Goal: Find specific page/section: Find specific page/section

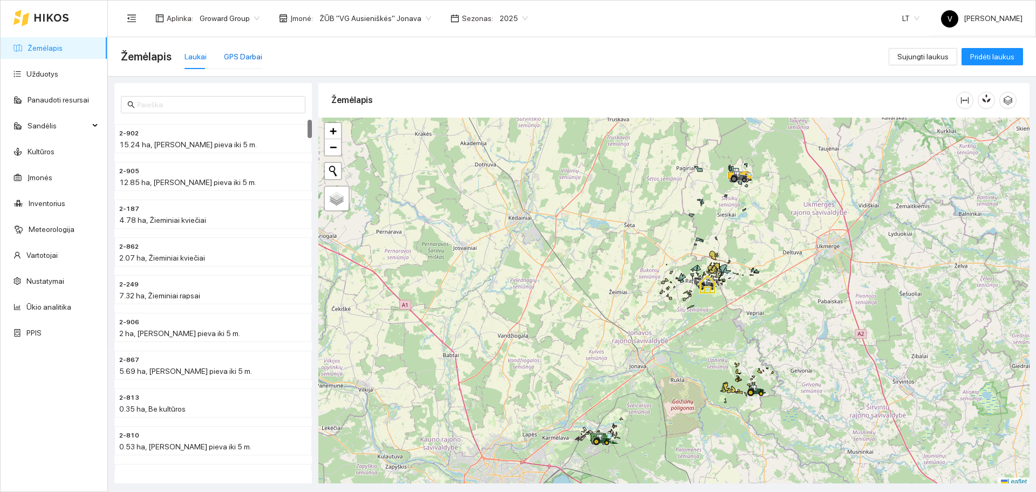
click at [234, 58] on div "GPS Darbai" at bounding box center [243, 57] width 38 height 12
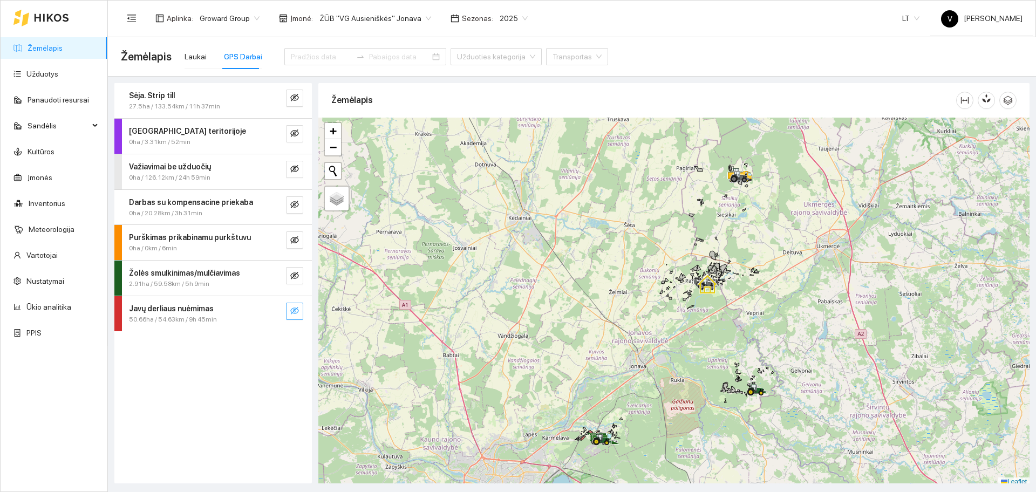
click at [293, 314] on icon "eye-invisible" at bounding box center [294, 310] width 9 height 9
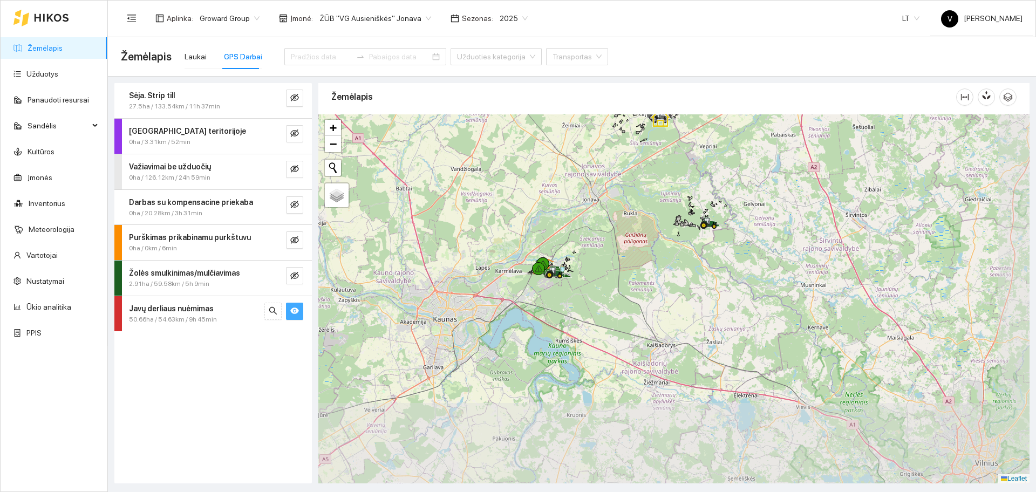
drag, startPoint x: 591, startPoint y: 382, endPoint x: 543, endPoint y: 219, distance: 170.2
click at [543, 219] on div at bounding box center [673, 298] width 711 height 369
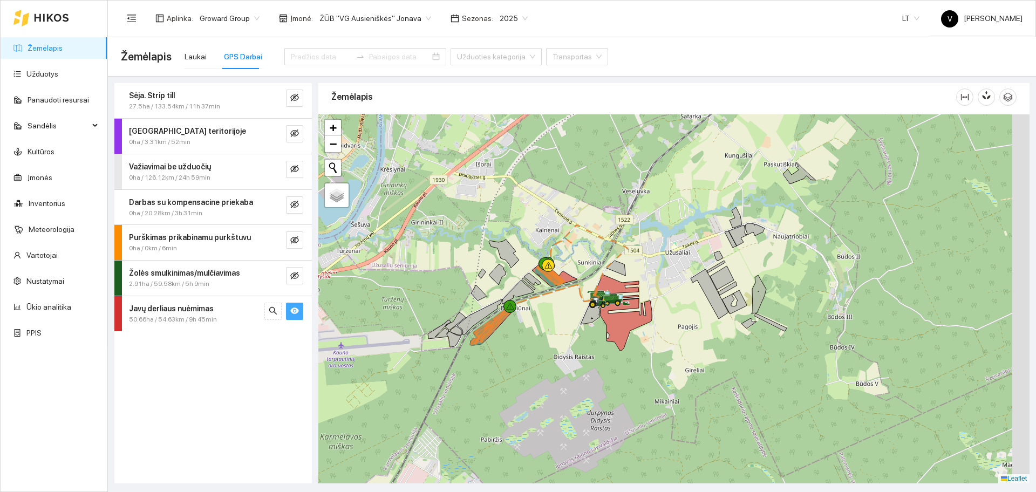
drag, startPoint x: 583, startPoint y: 271, endPoint x: 564, endPoint y: 211, distance: 62.8
click at [564, 211] on div at bounding box center [673, 298] width 711 height 369
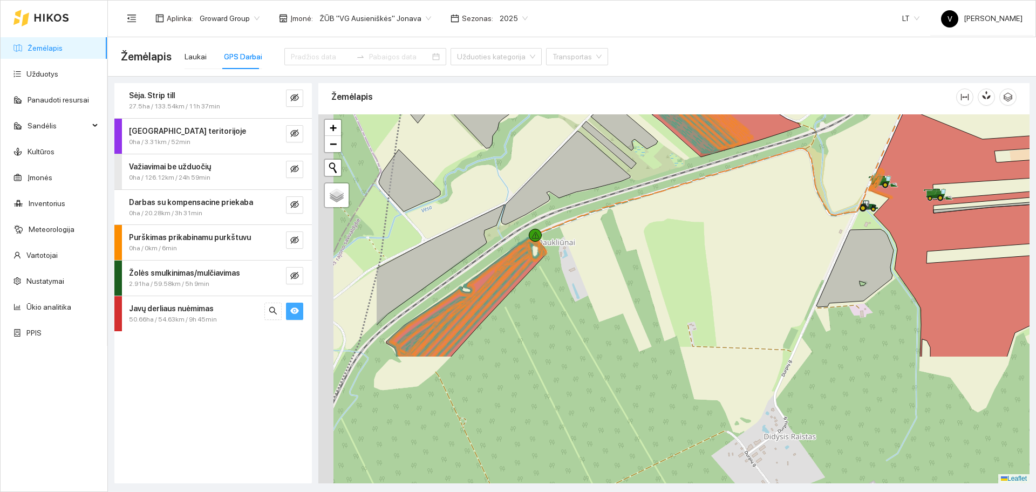
drag, startPoint x: 496, startPoint y: 330, endPoint x: 629, endPoint y: 167, distance: 210.1
click at [629, 167] on div at bounding box center [673, 298] width 711 height 369
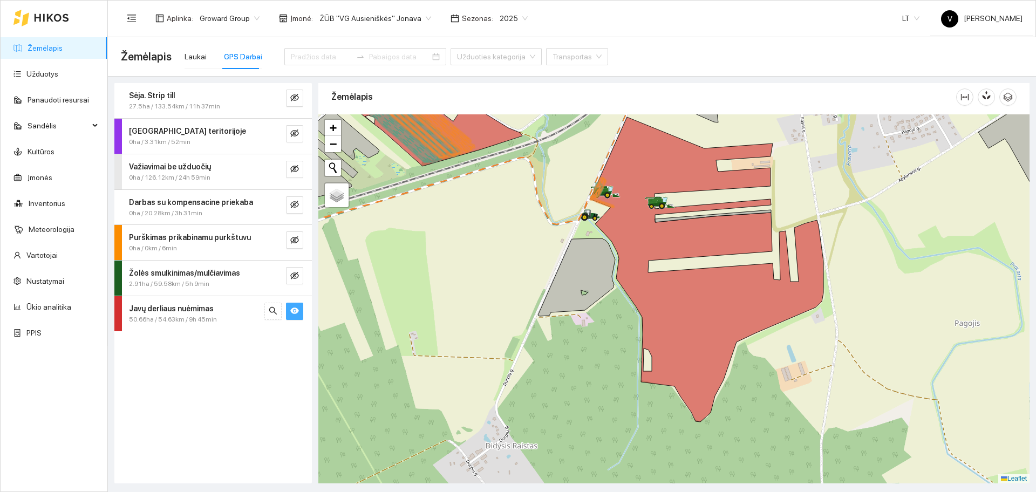
click at [410, 18] on span "ŽŪB "VG Ausieniškės" Jonava" at bounding box center [375, 18] width 112 height 16
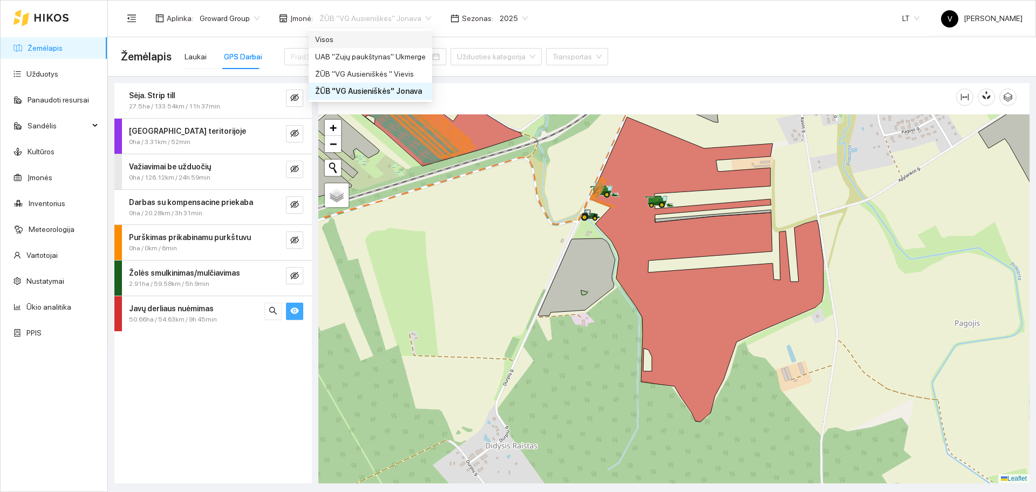
click at [357, 42] on div "Visos" at bounding box center [370, 39] width 111 height 12
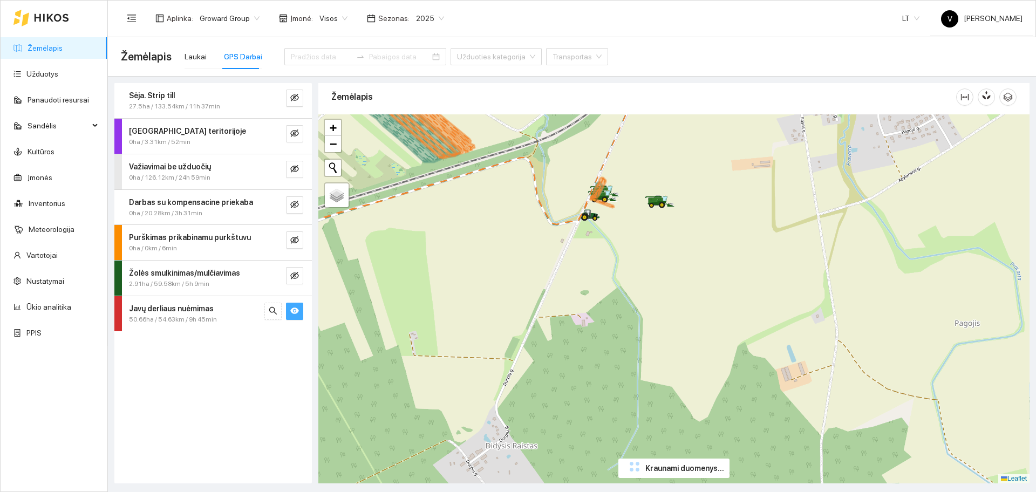
drag, startPoint x: 478, startPoint y: 286, endPoint x: 531, endPoint y: 259, distance: 59.3
click at [697, 329] on div at bounding box center [673, 298] width 711 height 369
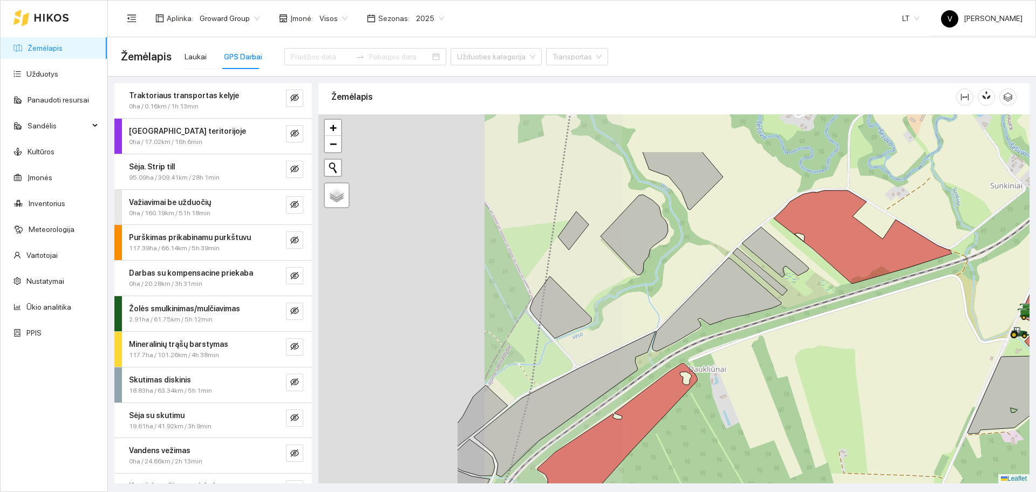
drag, startPoint x: 531, startPoint y: 259, endPoint x: 742, endPoint y: 334, distance: 223.3
click at [742, 334] on div at bounding box center [673, 298] width 711 height 369
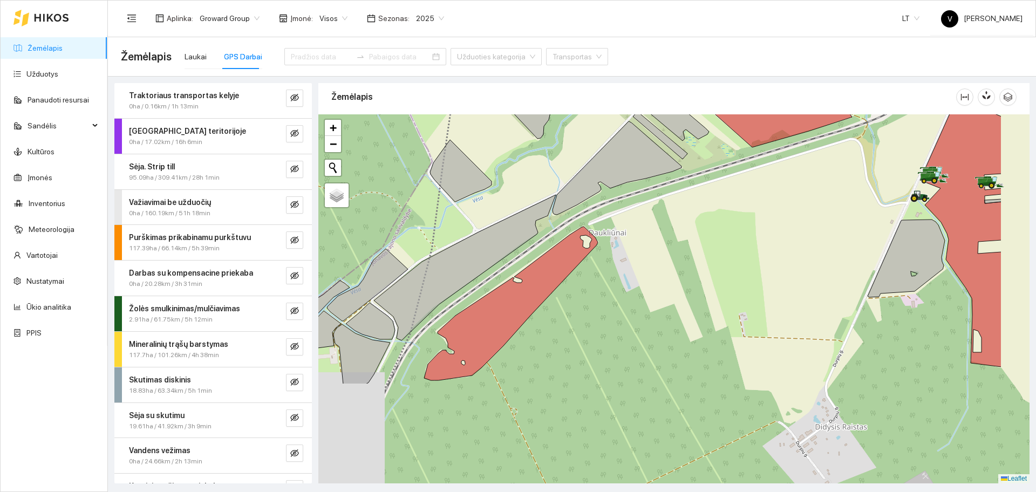
drag, startPoint x: 713, startPoint y: 337, endPoint x: 603, endPoint y: 186, distance: 187.2
click at [603, 186] on div at bounding box center [673, 298] width 711 height 369
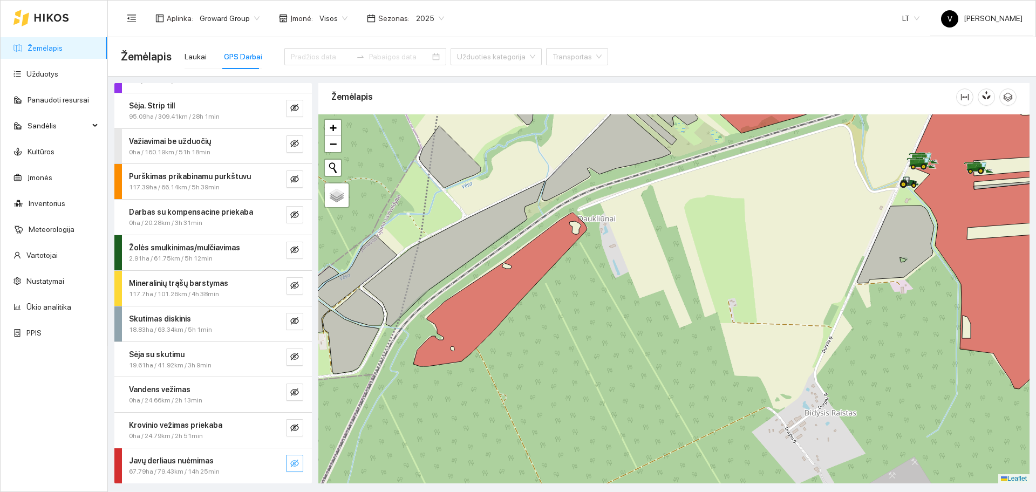
scroll to position [61, 0]
click at [290, 467] on icon "eye-invisible" at bounding box center [294, 463] width 9 height 9
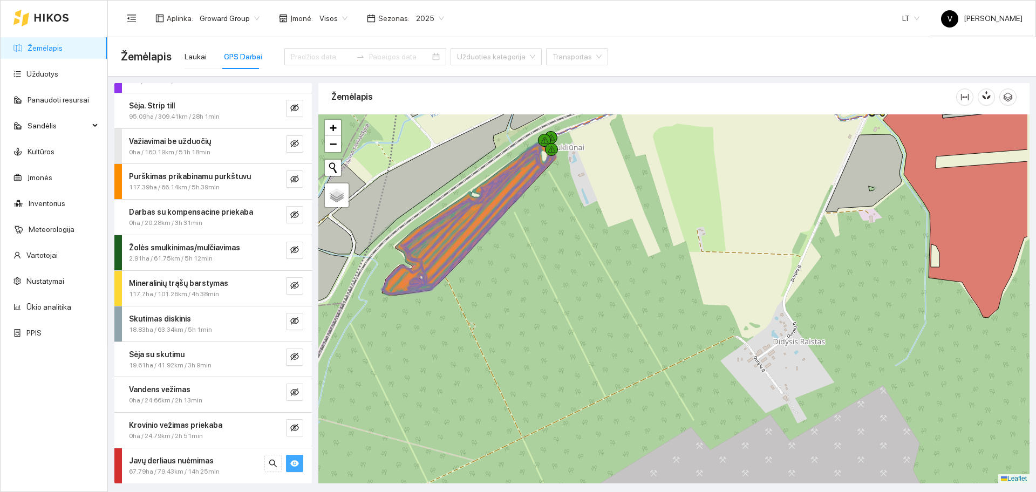
drag, startPoint x: 656, startPoint y: 273, endPoint x: 515, endPoint y: 213, distance: 153.9
click at [515, 213] on div at bounding box center [673, 298] width 711 height 369
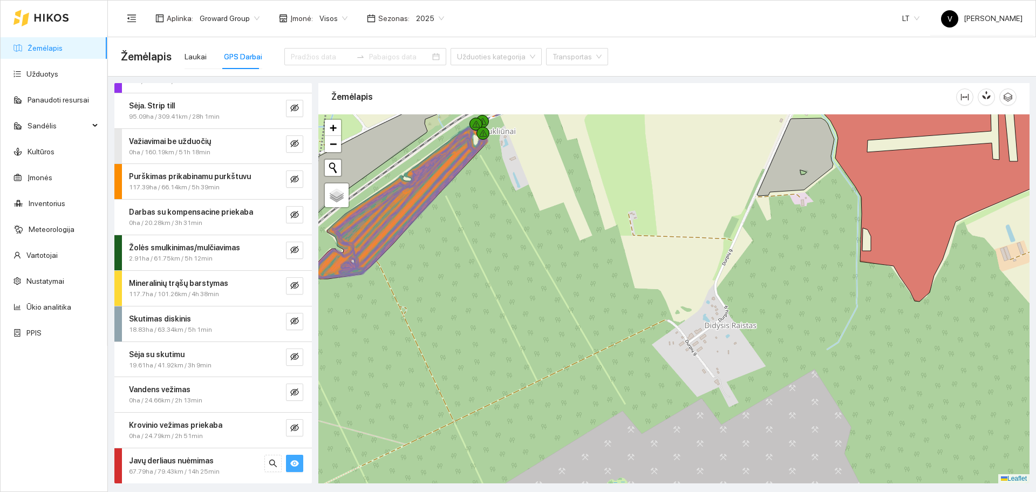
drag, startPoint x: 731, startPoint y: 286, endPoint x: 666, endPoint y: 293, distance: 65.6
click at [666, 293] on div at bounding box center [673, 298] width 711 height 369
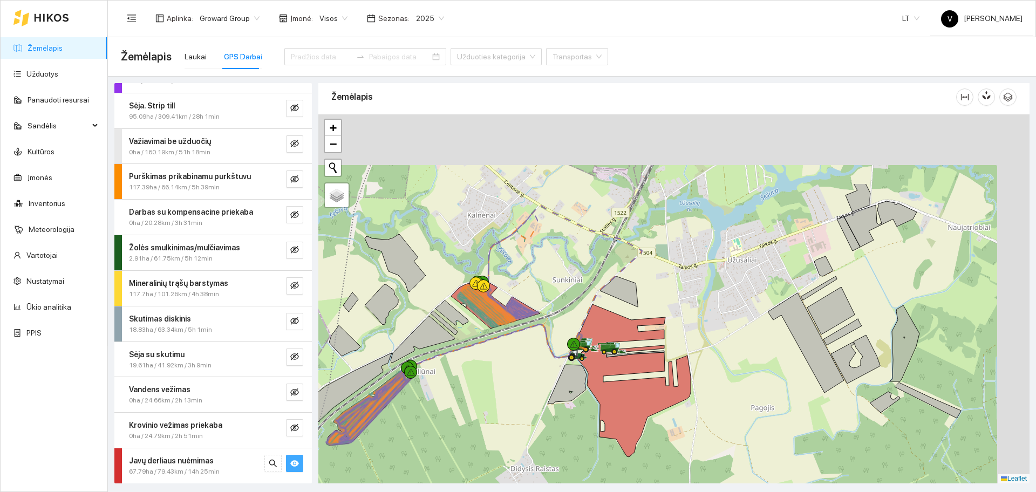
drag, startPoint x: 554, startPoint y: 254, endPoint x: 478, endPoint y: 375, distance: 142.9
click at [478, 375] on div at bounding box center [673, 298] width 711 height 369
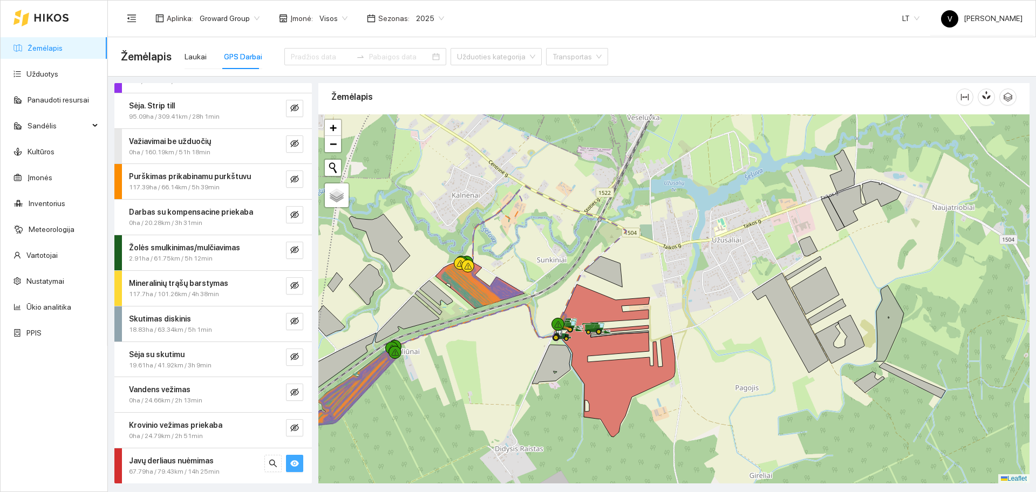
drag, startPoint x: 584, startPoint y: 269, endPoint x: 577, endPoint y: 211, distance: 57.7
click at [577, 211] on div at bounding box center [673, 298] width 711 height 369
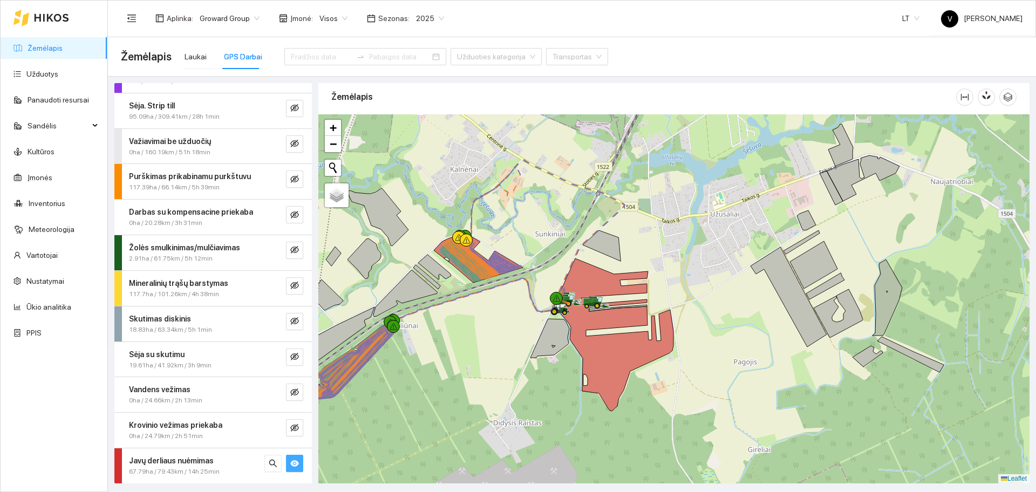
click at [550, 260] on div at bounding box center [673, 298] width 711 height 369
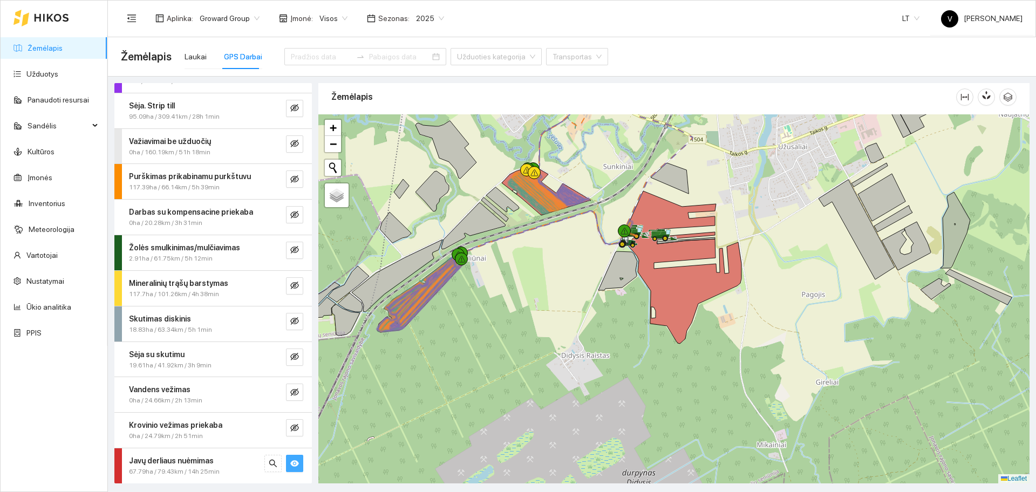
drag, startPoint x: 530, startPoint y: 298, endPoint x: 601, endPoint y: 232, distance: 96.6
click at [601, 232] on icon at bounding box center [575, 173] width 234 height 162
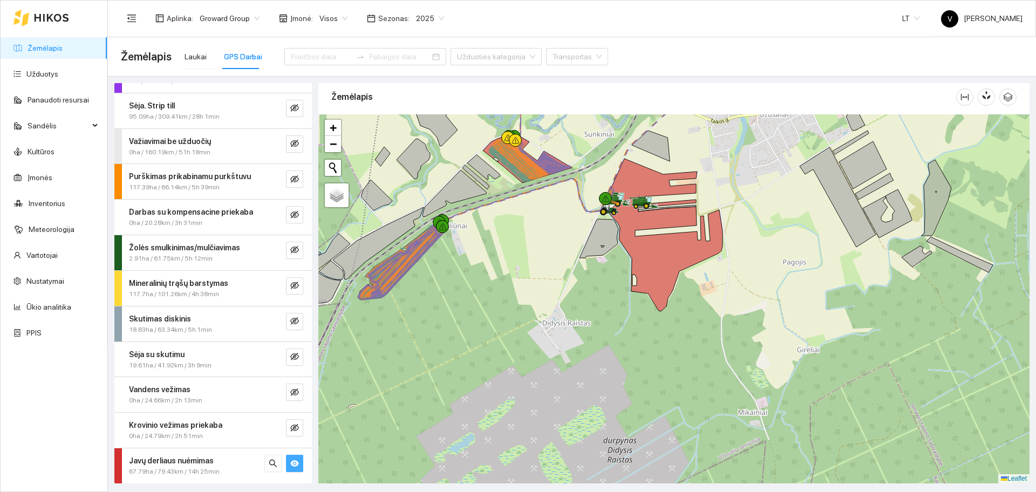
drag, startPoint x: 560, startPoint y: 362, endPoint x: 533, endPoint y: 319, distance: 50.9
click at [533, 319] on div at bounding box center [673, 298] width 711 height 369
